Goal: Task Accomplishment & Management: Use online tool/utility

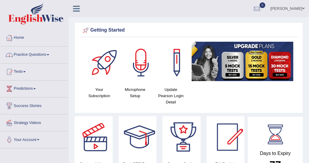
click at [49, 54] on span at bounding box center [48, 54] width 2 height 1
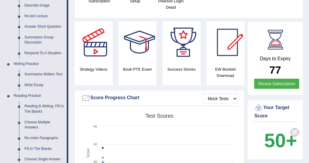
scroll to position [95, 0]
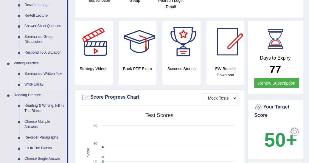
click at [38, 84] on link "Write Essay" at bounding box center [44, 84] width 45 height 11
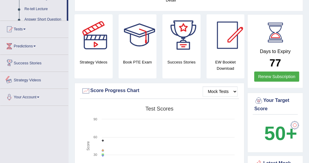
scroll to position [155, 0]
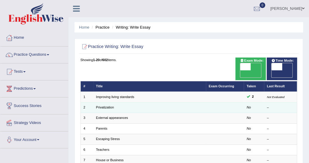
click at [116, 102] on td "Privatization" at bounding box center [149, 107] width 113 height 10
click at [108, 105] on link "Privatization" at bounding box center [105, 107] width 18 height 4
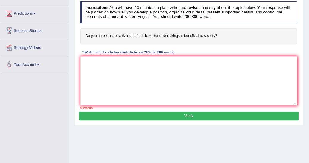
scroll to position [76, 0]
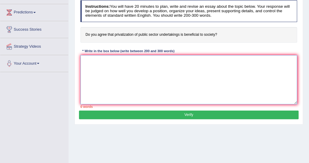
click at [81, 64] on textarea at bounding box center [188, 79] width 217 height 49
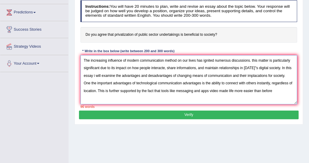
click at [101, 95] on textarea "The increasing influence of modern communication method on our lives has ignite…" at bounding box center [188, 79] width 217 height 49
click at [280, 91] on textarea "The increasing influence of modern communication method on our lives has ignite…" at bounding box center [188, 79] width 217 height 49
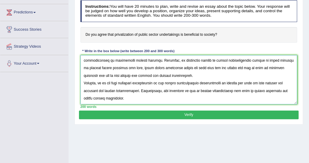
scroll to position [67, 0]
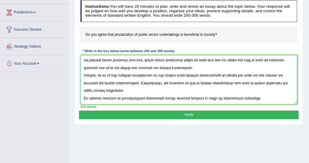
type textarea "The increasing influence of modern communication method on our lives has ignite…"
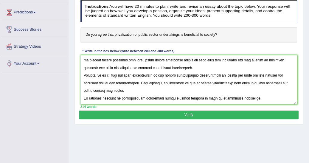
click at [188, 115] on button "Verify" at bounding box center [188, 114] width 219 height 9
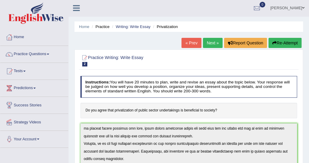
scroll to position [0, 0]
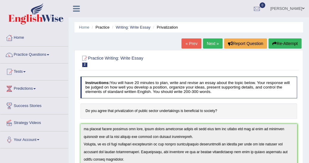
click at [210, 42] on link "Next »" at bounding box center [213, 43] width 20 height 10
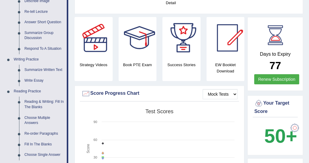
scroll to position [105, 0]
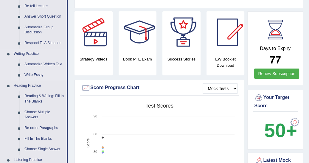
click at [39, 75] on link "Write Essay" at bounding box center [44, 75] width 45 height 11
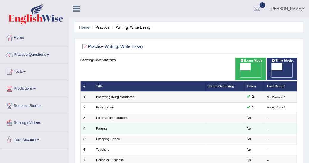
click at [127, 124] on td "Parents" at bounding box center [149, 128] width 113 height 10
click at [104, 127] on link "Parents" at bounding box center [101, 129] width 11 height 4
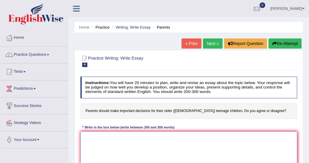
click at [87, 144] on textarea at bounding box center [188, 155] width 217 height 49
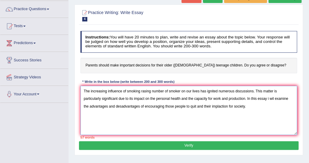
scroll to position [48, 0]
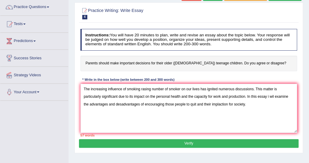
click at [246, 160] on div "Home Practice Writing: Write Essay Parents « Prev Next » Report Question Re-Att…" at bounding box center [188, 101] width 240 height 298
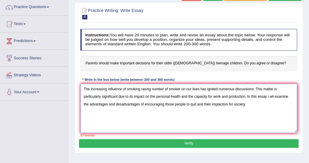
click at [249, 107] on textarea "The increasing influence of smoking rasing number of smoker on our lives has ig…" at bounding box center [188, 108] width 217 height 49
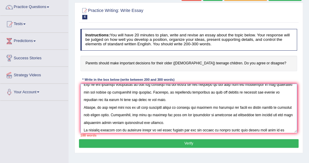
scroll to position [40, 0]
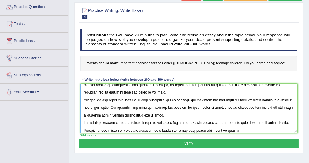
type textarea "The increasing influence of smoking rasing number of smoker on our lives has ig…"
click at [176, 141] on button "Verify" at bounding box center [188, 143] width 219 height 9
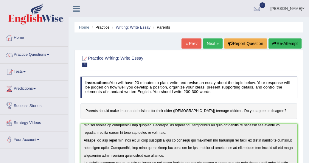
scroll to position [0, 0]
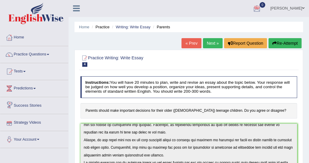
click at [37, 121] on link "Strategy Videos" at bounding box center [34, 121] width 68 height 15
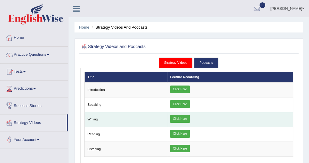
click at [185, 119] on link "Click Here" at bounding box center [180, 119] width 20 height 8
